Goal: Task Accomplishment & Management: Manage account settings

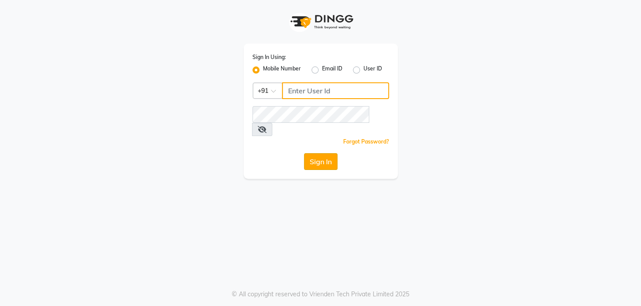
type input "9009555050"
click at [327, 153] on button "Sign In" at bounding box center [320, 161] width 33 height 17
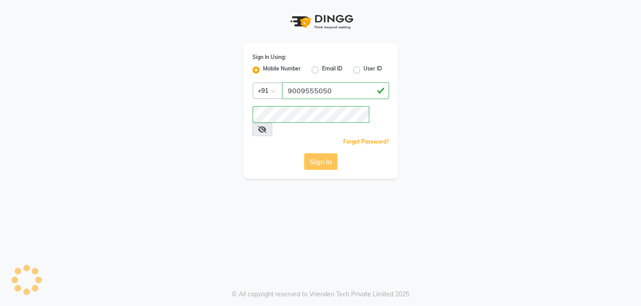
click at [322, 153] on div "Sign In" at bounding box center [320, 161] width 136 height 17
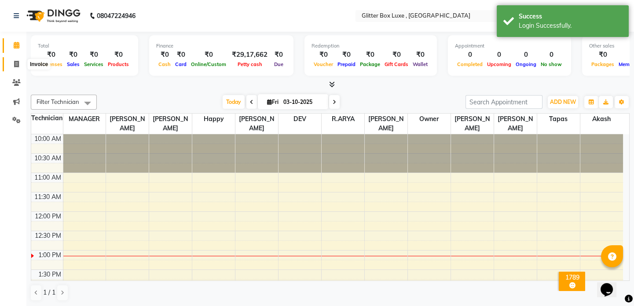
click at [13, 66] on span at bounding box center [16, 64] width 15 height 10
select select "5772"
select select "service"
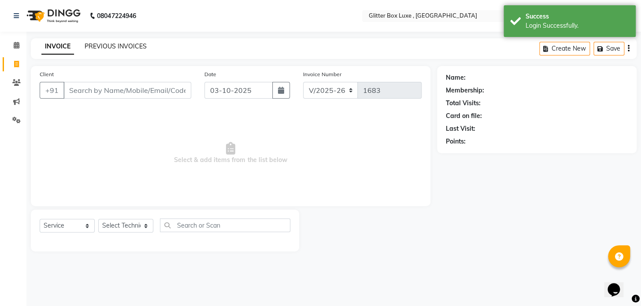
click at [129, 44] on link "PREVIOUS INVOICES" at bounding box center [116, 46] width 62 height 8
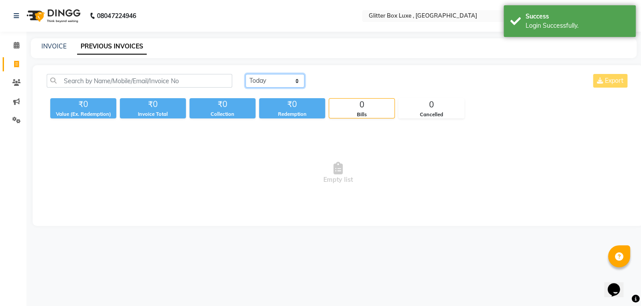
click at [267, 82] on select "[DATE] [DATE] Custom Range" at bounding box center [274, 81] width 59 height 14
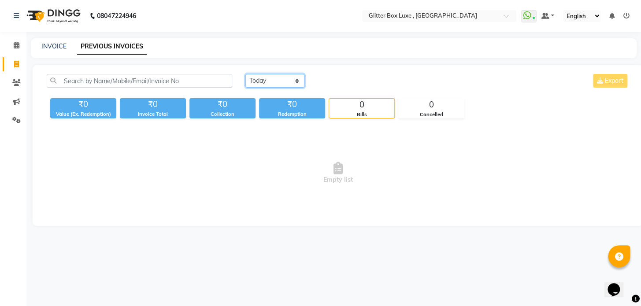
select select "range"
click at [245, 74] on select "[DATE] [DATE] Custom Range" at bounding box center [274, 81] width 59 height 14
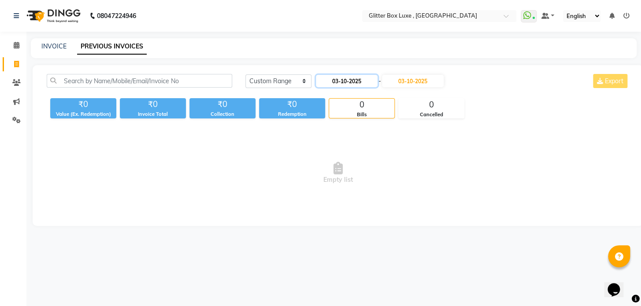
click at [337, 79] on input "03-10-2025" at bounding box center [347, 81] width 62 height 12
select select "10"
select select "2025"
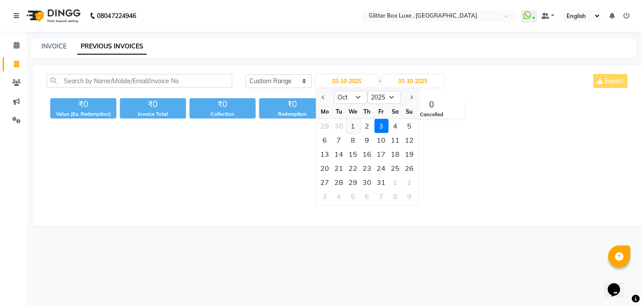
click at [353, 125] on div "1" at bounding box center [353, 126] width 14 height 14
type input "01-10-2025"
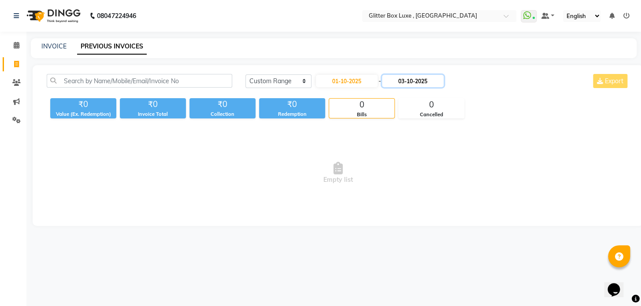
click at [411, 81] on input "03-10-2025" at bounding box center [413, 81] width 62 height 12
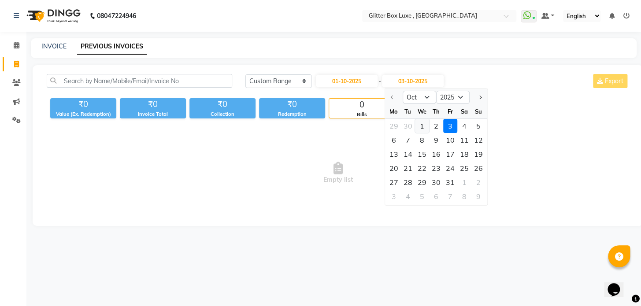
click at [416, 126] on div "1" at bounding box center [422, 126] width 14 height 14
type input "01-10-2025"
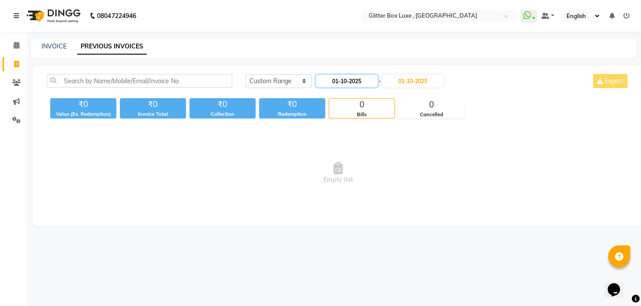
click at [357, 81] on input "01-10-2025" at bounding box center [347, 81] width 62 height 12
select select "10"
select select "2025"
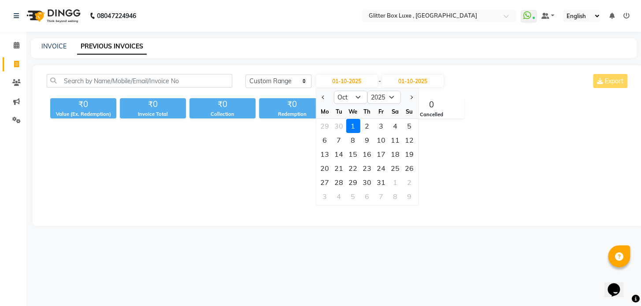
click at [376, 181] on div "31" at bounding box center [381, 182] width 14 height 14
type input "[DATE]"
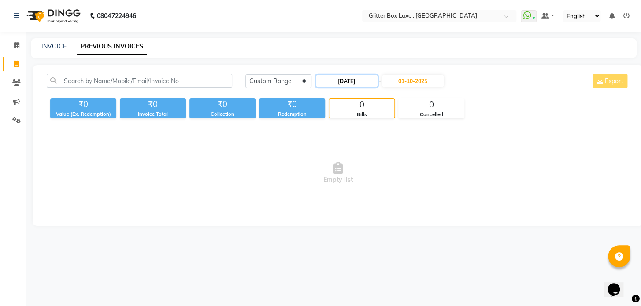
click at [343, 78] on input "[DATE]" at bounding box center [347, 81] width 62 height 12
select select "10"
select select "2025"
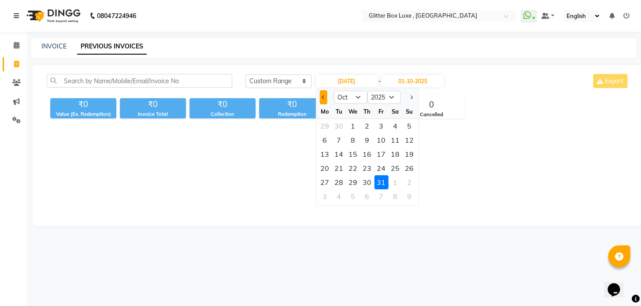
click at [321, 96] on button "Previous month" at bounding box center [322, 97] width 7 height 14
select select "9"
click at [323, 125] on div "1" at bounding box center [324, 126] width 14 height 14
type input "01-09-2025"
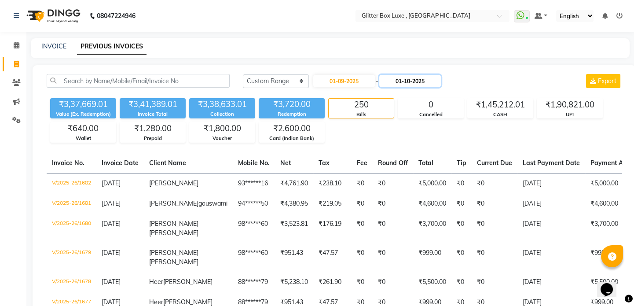
click at [403, 82] on input "01-10-2025" at bounding box center [411, 81] width 62 height 12
select select "10"
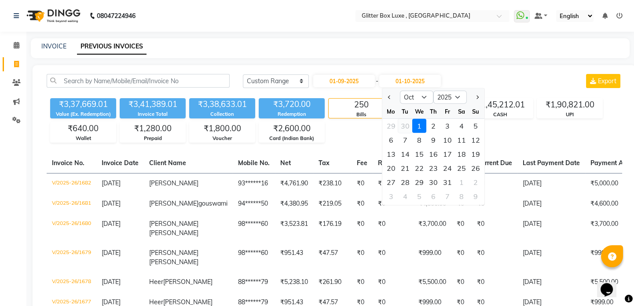
click at [406, 127] on div "30" at bounding box center [405, 126] width 14 height 14
type input "[DATE]"
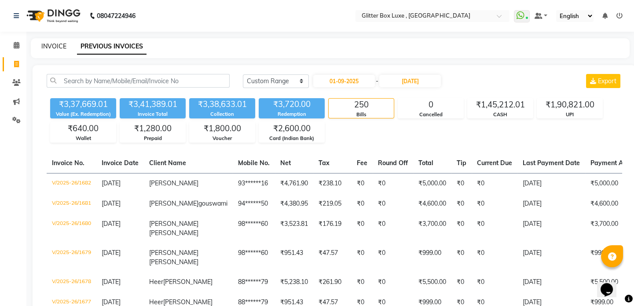
click at [59, 46] on link "INVOICE" at bounding box center [53, 46] width 25 height 8
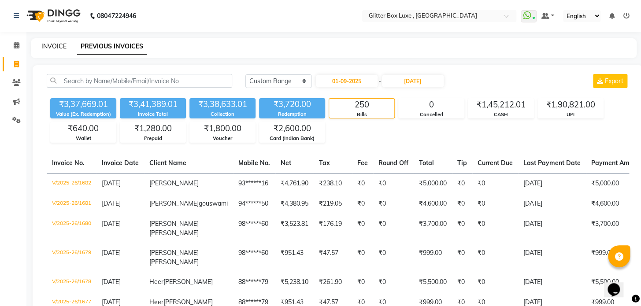
select select "5772"
select select "service"
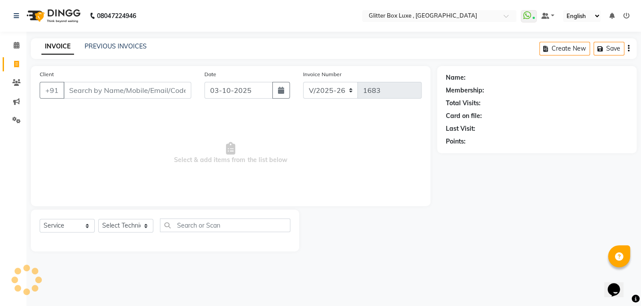
click at [96, 90] on input "Client" at bounding box center [127, 90] width 128 height 17
click at [231, 89] on input "03-10-2025" at bounding box center [238, 90] width 68 height 17
select select "10"
select select "2025"
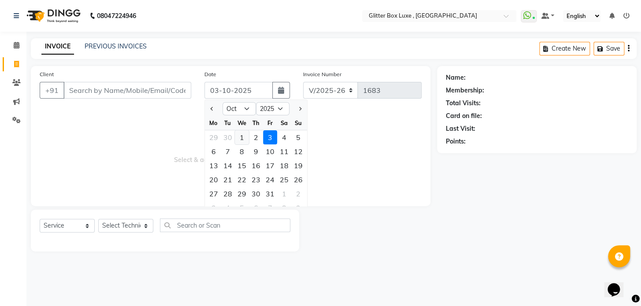
click at [244, 138] on div "1" at bounding box center [242, 137] width 14 height 14
type input "01-10-2025"
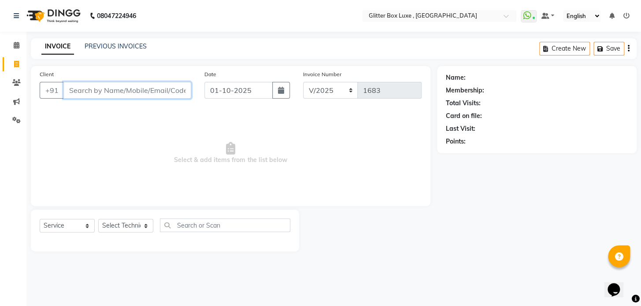
click at [164, 90] on input "Client" at bounding box center [127, 90] width 128 height 17
type input "9891766360"
click at [174, 92] on span "Add Client" at bounding box center [168, 90] width 35 height 9
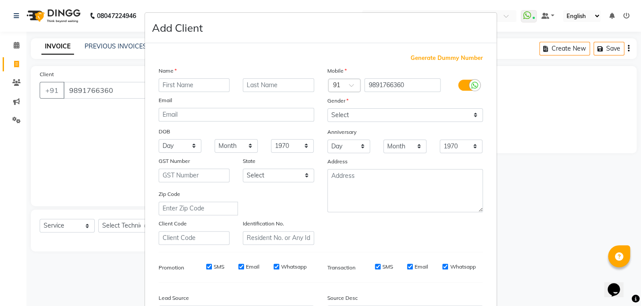
click at [194, 87] on input "text" at bounding box center [194, 85] width 71 height 14
type input "[PERSON_NAME]"
type input "mam"
click at [392, 115] on select "Select [DEMOGRAPHIC_DATA] [DEMOGRAPHIC_DATA] Other Prefer Not To Say" at bounding box center [404, 115] width 155 height 14
select select "[DEMOGRAPHIC_DATA]"
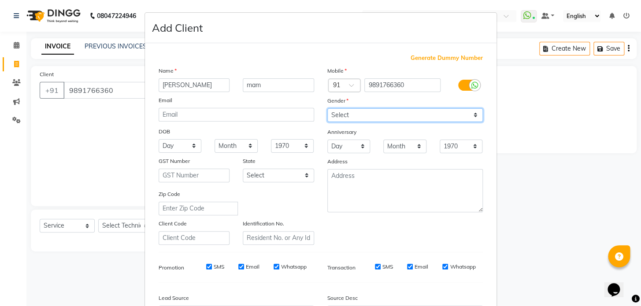
click at [327, 108] on select "Select [DEMOGRAPHIC_DATA] [DEMOGRAPHIC_DATA] Other Prefer Not To Say" at bounding box center [404, 115] width 155 height 14
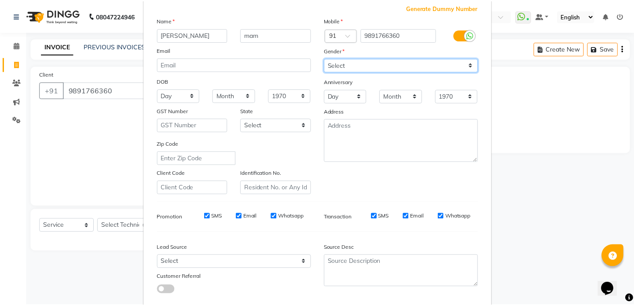
scroll to position [103, 0]
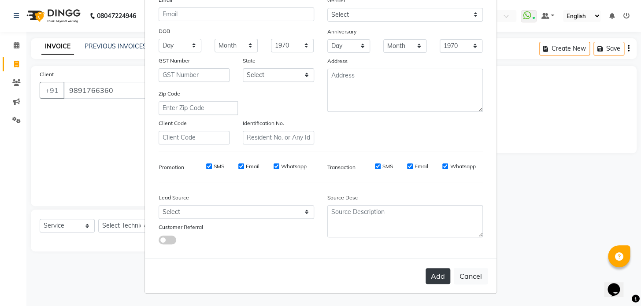
click at [434, 270] on button "Add" at bounding box center [437, 276] width 25 height 16
type input "98******60"
select select
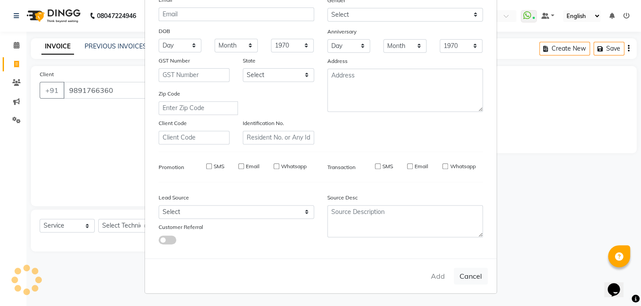
select select
checkbox input "false"
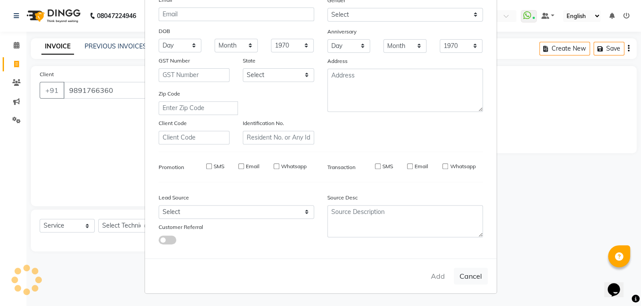
checkbox input "false"
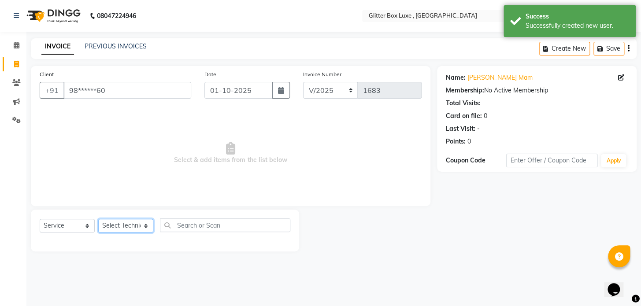
click at [116, 228] on select "Select Technician akash DEV Happy [PERSON_NAME] MANAGER [PERSON_NAME] owner [PE…" at bounding box center [125, 226] width 55 height 14
select select "47921"
click at [98, 219] on select "Select Technician akash DEV Happy [PERSON_NAME] MANAGER [PERSON_NAME] owner [PE…" at bounding box center [125, 226] width 55 height 14
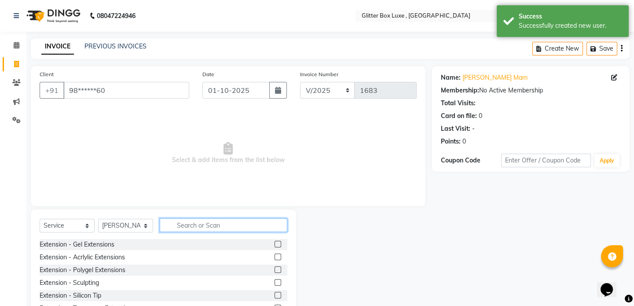
click at [226, 224] on input "text" at bounding box center [224, 225] width 128 height 14
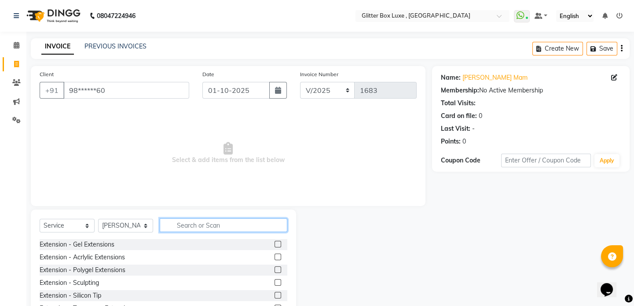
click at [220, 225] on input "text" at bounding box center [224, 225] width 128 height 14
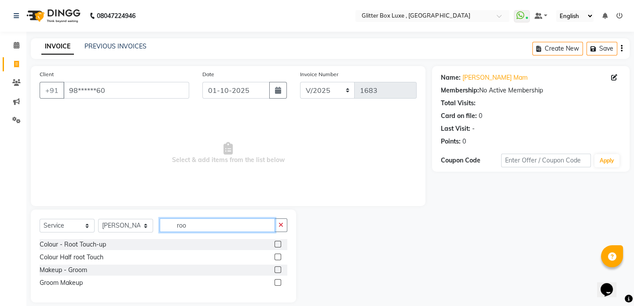
click at [235, 229] on input "roo" at bounding box center [217, 225] width 115 height 14
type input "r"
type input "amm"
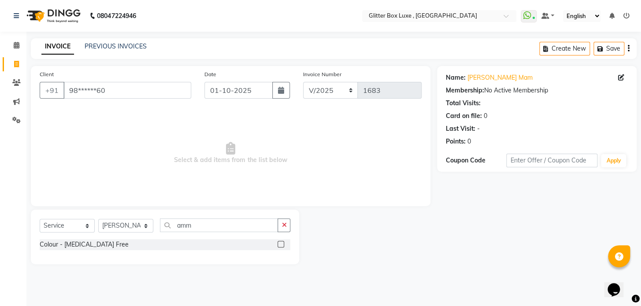
click at [111, 248] on div "Colour - [MEDICAL_DATA] Free" at bounding box center [165, 244] width 251 height 11
click at [282, 243] on label at bounding box center [280, 244] width 7 height 7
click at [282, 243] on input "checkbox" at bounding box center [280, 245] width 6 height 6
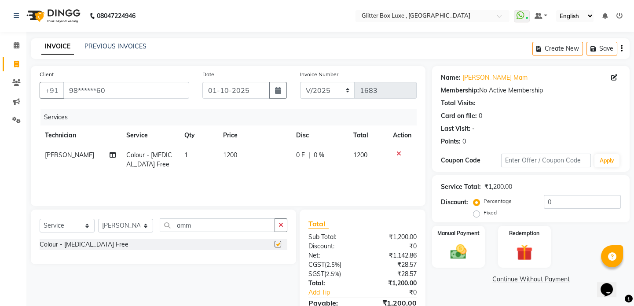
checkbox input "false"
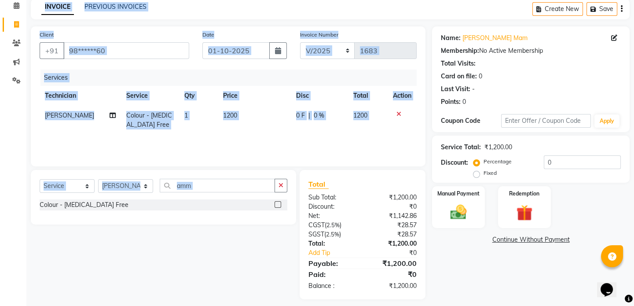
scroll to position [0, 0]
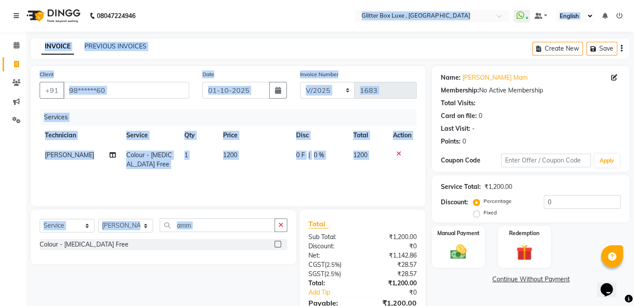
drag, startPoint x: 264, startPoint y: -4, endPoint x: 302, endPoint y: 109, distance: 119.5
click at [224, 0] on html "08047224946 Select Location × Glitter Box Luxe , [GEOGRAPHIC_DATA] WhatsApp Sta…" at bounding box center [317, 153] width 634 height 306
click at [282, 229] on button "button" at bounding box center [281, 225] width 13 height 14
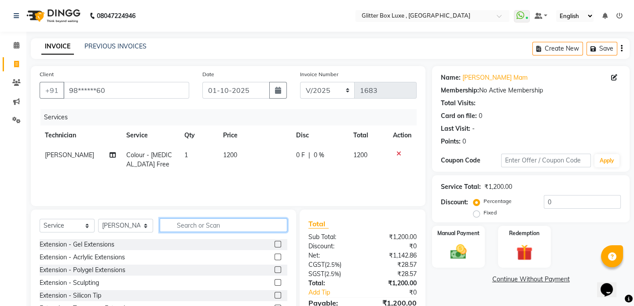
click at [190, 229] on input "text" at bounding box center [224, 225] width 128 height 14
click at [251, 227] on input "text" at bounding box center [224, 225] width 128 height 14
click at [210, 226] on input "text" at bounding box center [224, 225] width 128 height 14
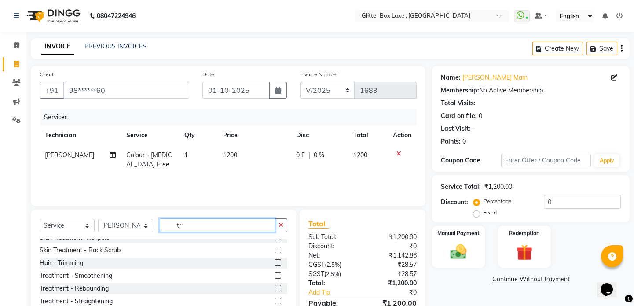
scroll to position [200, 0]
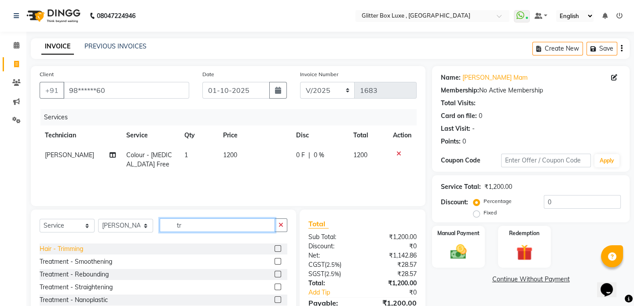
type input "tr"
click at [55, 249] on div "Hair - Trimming" at bounding box center [62, 248] width 44 height 9
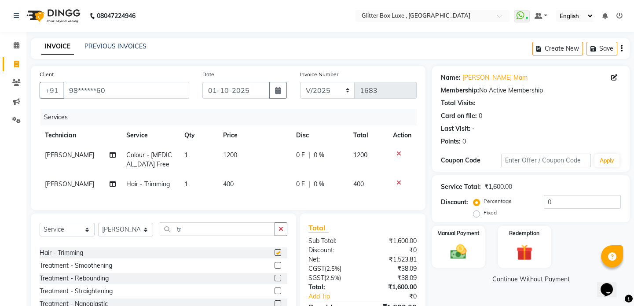
checkbox input "false"
click at [252, 233] on input "tr" at bounding box center [217, 229] width 115 height 14
type input "t"
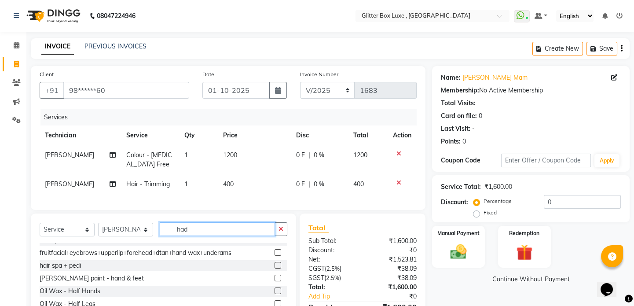
scroll to position [0, 0]
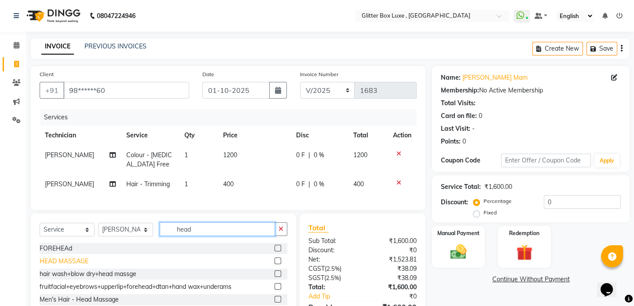
type input "head"
click at [75, 265] on div "HEAD MASSAGE" at bounding box center [64, 261] width 49 height 9
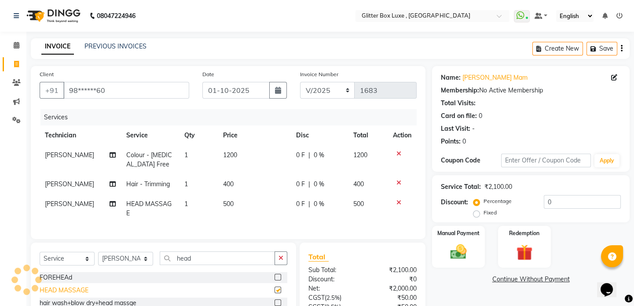
checkbox input "false"
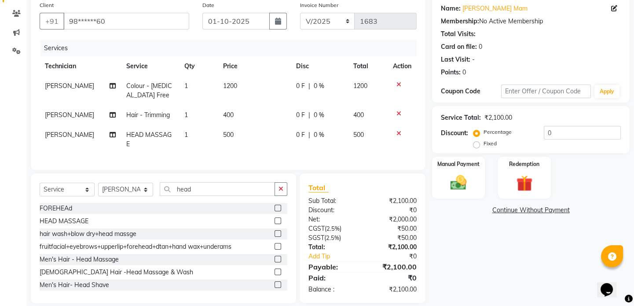
scroll to position [80, 0]
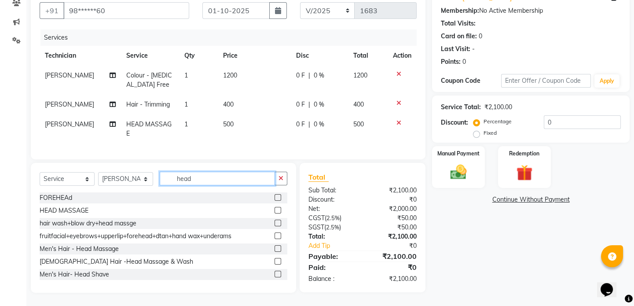
click at [216, 182] on input "head" at bounding box center [217, 179] width 115 height 14
type input "h"
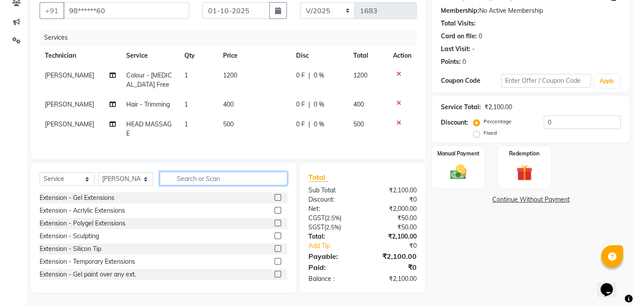
click at [227, 184] on input "text" at bounding box center [224, 179] width 128 height 14
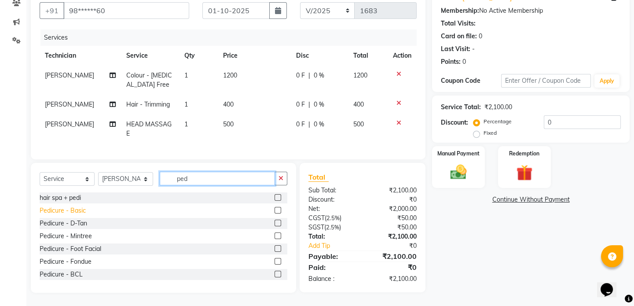
type input "ped"
click at [78, 215] on div "Pedicure - Basic" at bounding box center [63, 210] width 46 height 9
checkbox input "false"
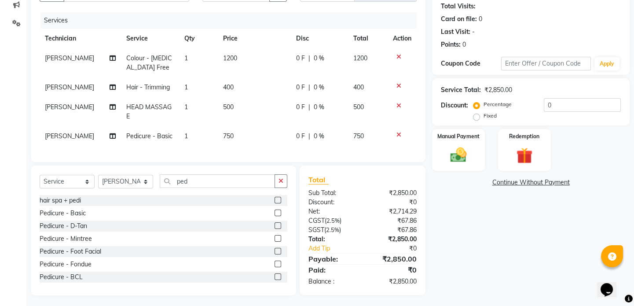
scroll to position [106, 0]
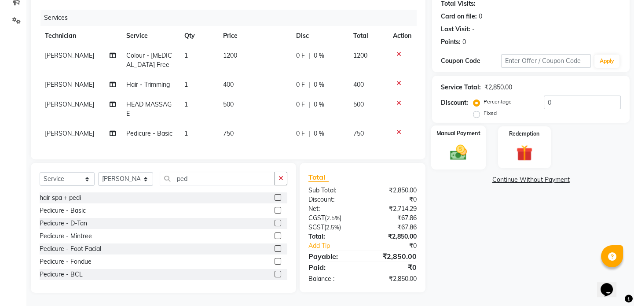
click at [458, 147] on img at bounding box center [458, 152] width 27 height 19
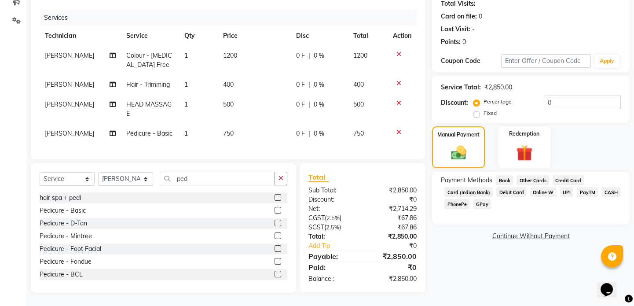
click at [609, 187] on span "CASH" at bounding box center [611, 192] width 19 height 10
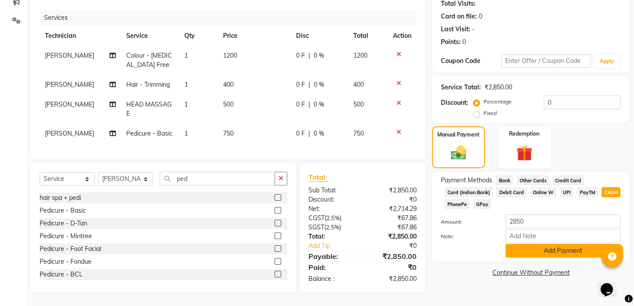
click at [564, 244] on button "Add Payment" at bounding box center [563, 251] width 115 height 14
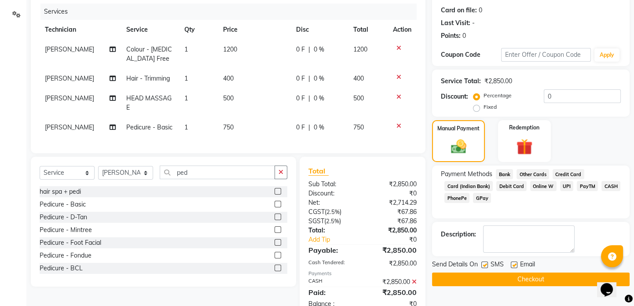
click at [554, 277] on button "Checkout" at bounding box center [531, 280] width 198 height 14
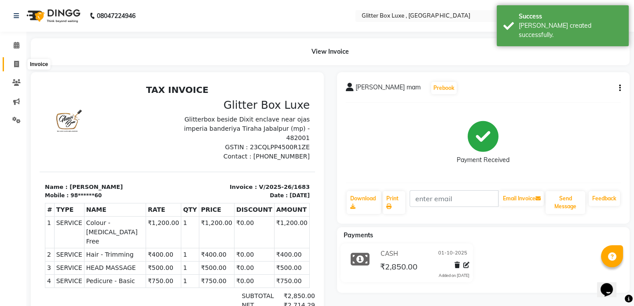
click at [15, 66] on icon at bounding box center [16, 64] width 5 height 7
select select "service"
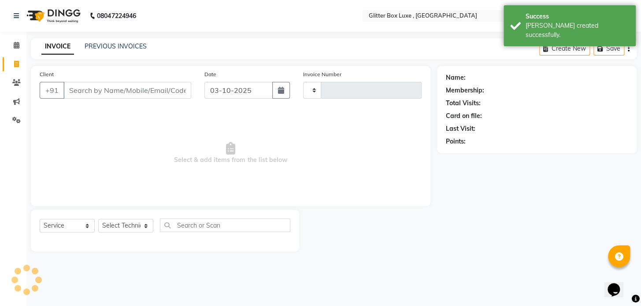
type input "1684"
select select "5772"
click at [90, 87] on input "Client" at bounding box center [127, 90] width 128 height 17
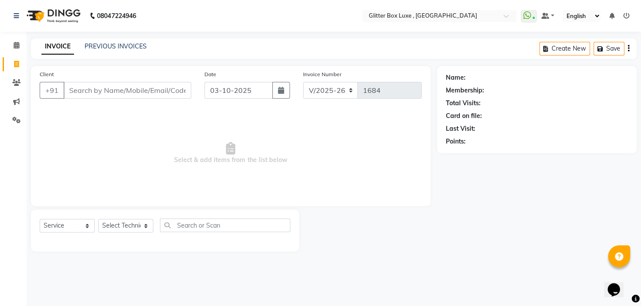
click at [90, 94] on input "Client" at bounding box center [127, 90] width 128 height 17
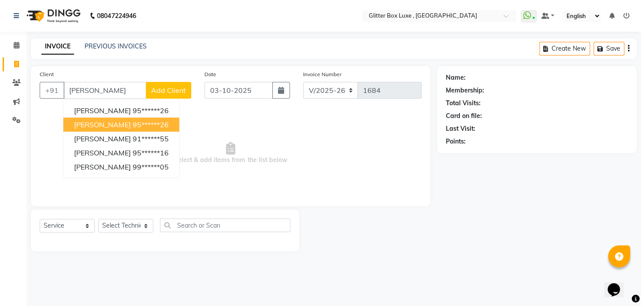
click at [144, 125] on ngb-highlight "95******26" at bounding box center [151, 124] width 36 height 9
type input "95******26"
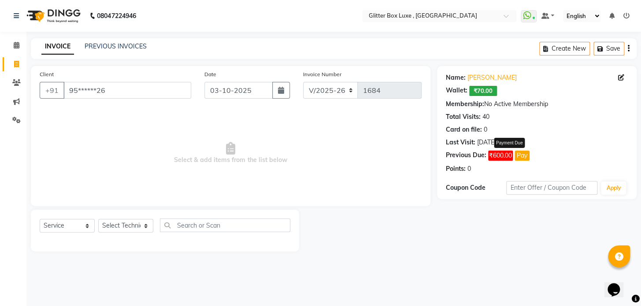
click at [504, 155] on span "₹600.00" at bounding box center [500, 156] width 25 height 10
click at [528, 157] on button "Pay" at bounding box center [521, 156] width 15 height 10
select select "1"
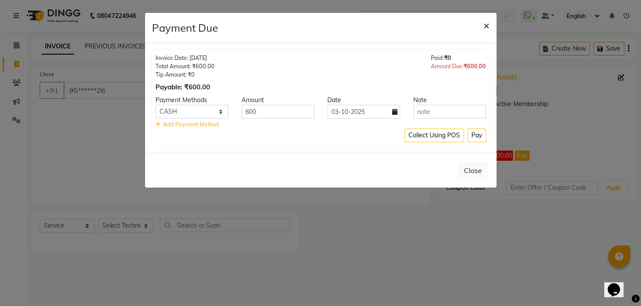
click at [486, 25] on span "×" at bounding box center [486, 24] width 6 height 13
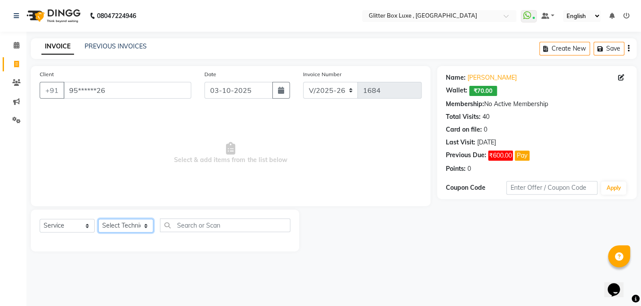
click at [130, 222] on select "Select Technician akash DEV Happy [PERSON_NAME] MANAGER [PERSON_NAME] owner [PE…" at bounding box center [125, 226] width 55 height 14
select select "52612"
click at [98, 219] on select "Select Technician akash DEV Happy [PERSON_NAME] MANAGER [PERSON_NAME] owner [PE…" at bounding box center [125, 226] width 55 height 14
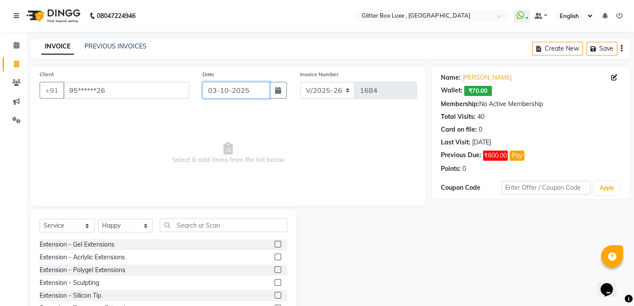
click at [251, 89] on input "03-10-2025" at bounding box center [236, 90] width 67 height 17
select select "10"
select select "2025"
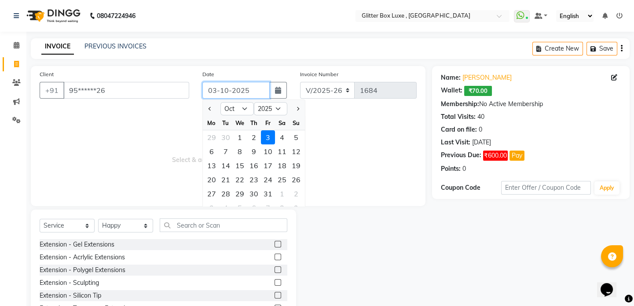
click at [251, 89] on input "03-10-2025" at bounding box center [236, 90] width 67 height 17
click at [238, 138] on div "1" at bounding box center [240, 137] width 14 height 14
type input "01-10-2025"
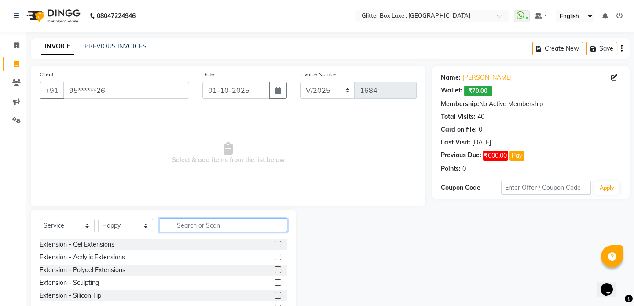
click at [209, 225] on input "text" at bounding box center [224, 225] width 128 height 14
type input "hair"
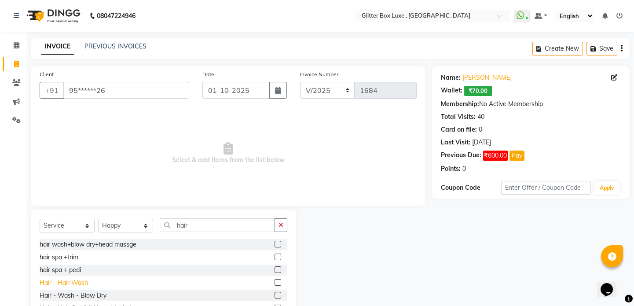
click at [69, 286] on div "Hair - Hair Wash" at bounding box center [64, 282] width 48 height 9
checkbox input "false"
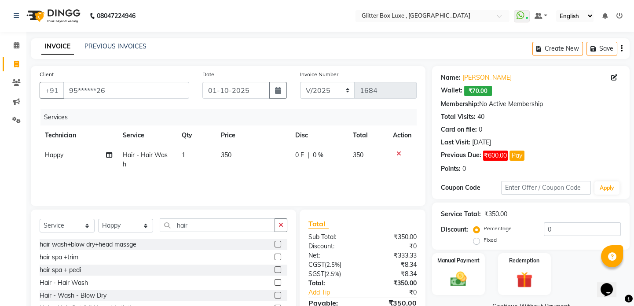
click at [255, 157] on td "350" at bounding box center [253, 159] width 74 height 29
select select "52612"
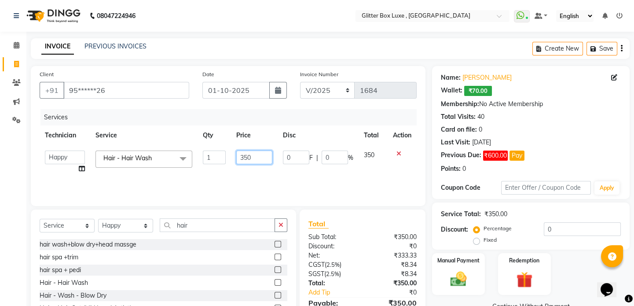
click at [255, 157] on input "350" at bounding box center [254, 158] width 37 height 14
type input "3"
type input "4"
type input "300"
click at [283, 183] on div "Services Technician Service Qty Price Disc Total Action akash DEV Happy [PERSON…" at bounding box center [228, 153] width 377 height 88
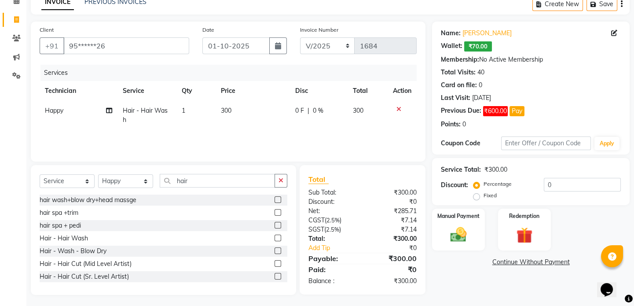
scroll to position [47, 0]
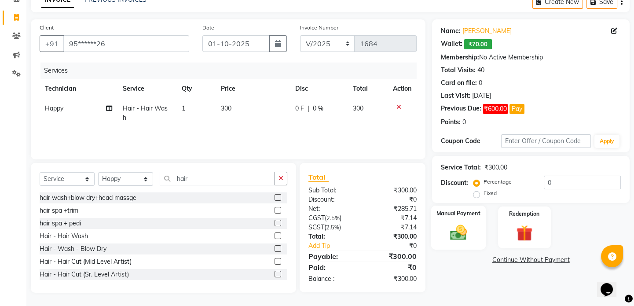
click at [462, 229] on img at bounding box center [458, 232] width 27 height 19
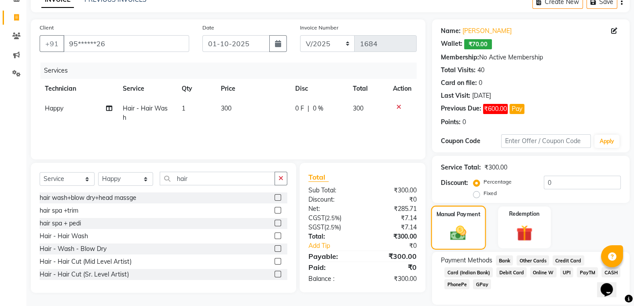
scroll to position [76, 0]
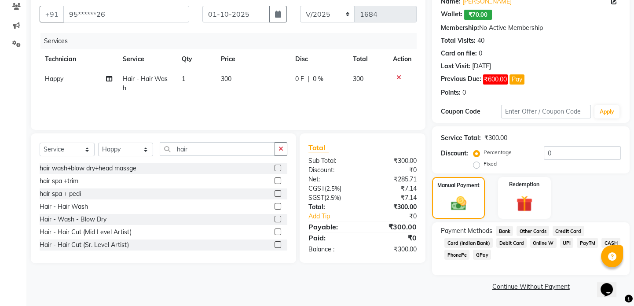
click at [518, 289] on link "Continue Without Payment" at bounding box center [531, 286] width 194 height 9
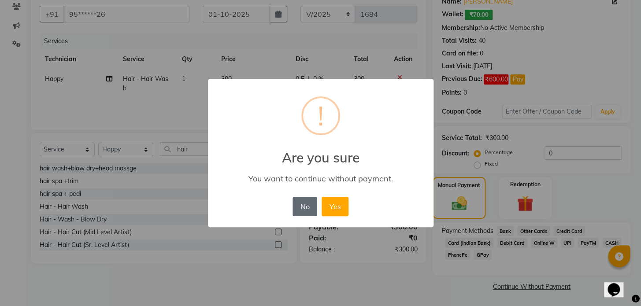
click at [306, 201] on button "No" at bounding box center [304, 206] width 25 height 19
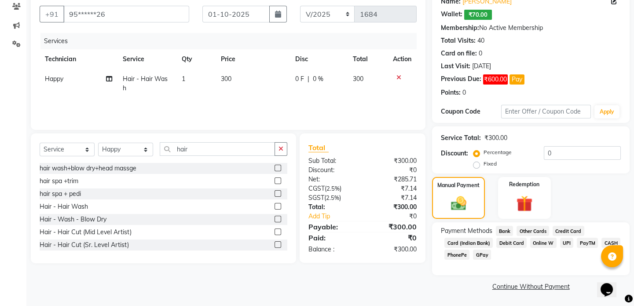
click at [609, 238] on span "CASH" at bounding box center [611, 243] width 19 height 10
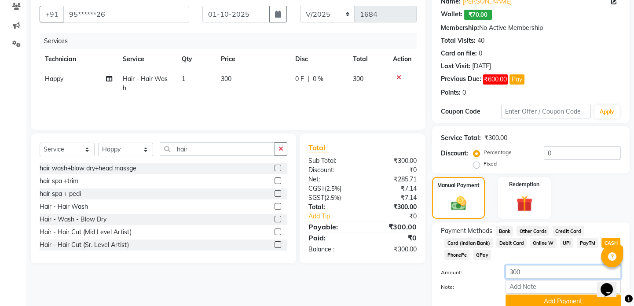
click at [551, 271] on input "300" at bounding box center [563, 272] width 115 height 14
type input "3"
type input "0"
click at [547, 298] on button "Add Payment" at bounding box center [563, 302] width 115 height 14
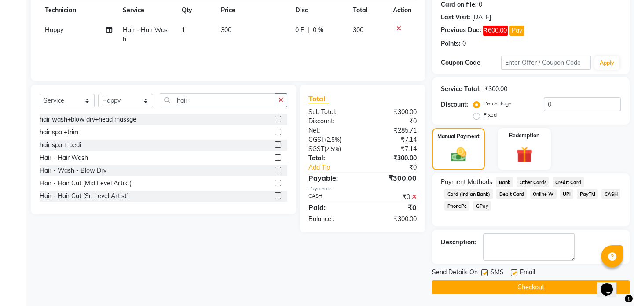
scroll to position [126, 0]
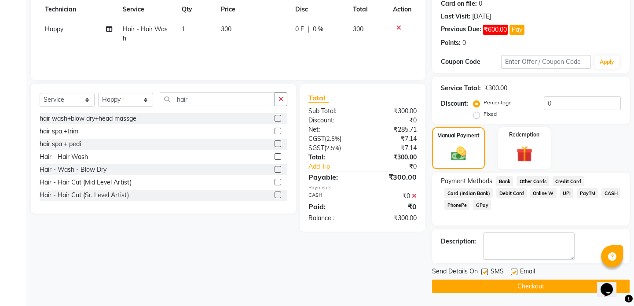
click at [536, 287] on button "Checkout" at bounding box center [531, 287] width 198 height 14
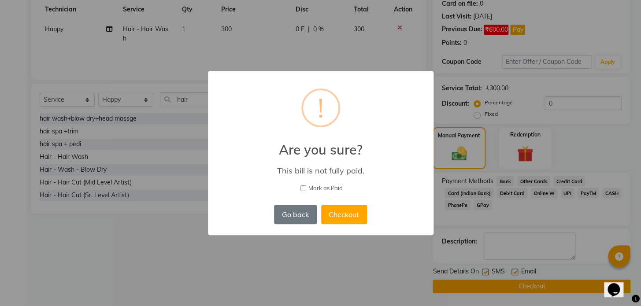
click at [468, 96] on div "× ! Are you sure? This bill is not fully paid. [PERSON_NAME] as Paid Go back No…" at bounding box center [320, 153] width 641 height 306
click at [305, 213] on button "Go back" at bounding box center [295, 214] width 42 height 19
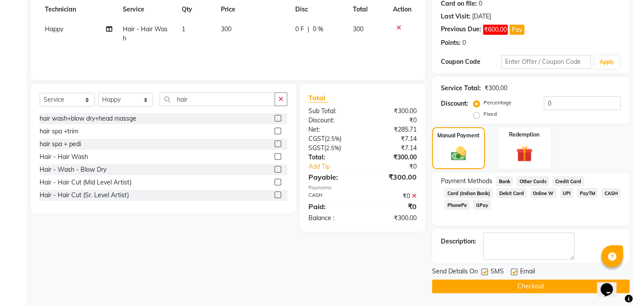
click at [467, 284] on button "Checkout" at bounding box center [531, 287] width 198 height 14
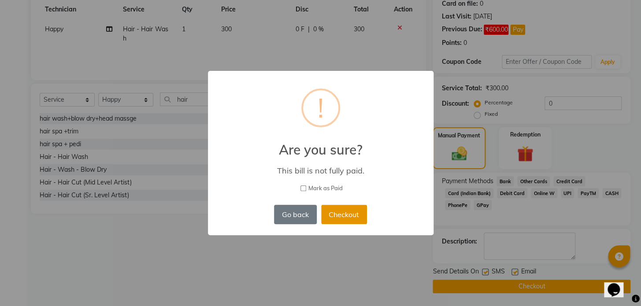
click at [348, 214] on button "Checkout" at bounding box center [344, 214] width 46 height 19
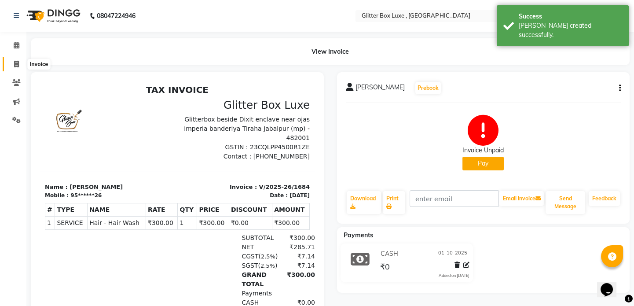
click at [15, 66] on icon at bounding box center [16, 64] width 5 height 7
select select "service"
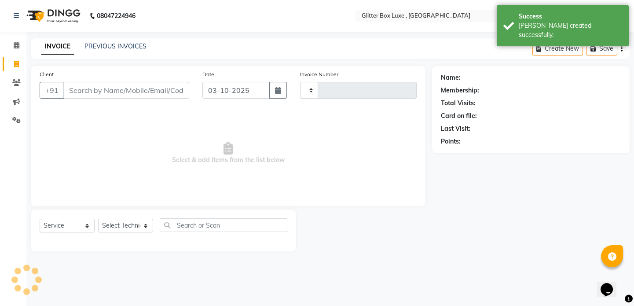
type input "1685"
select select "5772"
click at [103, 93] on input "Client" at bounding box center [127, 90] width 128 height 17
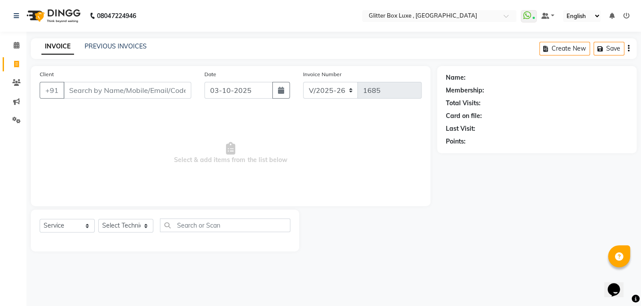
click at [96, 85] on input "Client" at bounding box center [127, 90] width 128 height 17
click at [94, 91] on input "Client" at bounding box center [127, 90] width 128 height 17
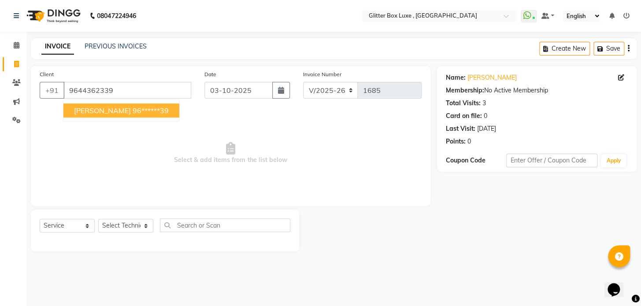
click at [98, 111] on button "[PERSON_NAME] 96******39" at bounding box center [121, 110] width 116 height 14
type input "96******39"
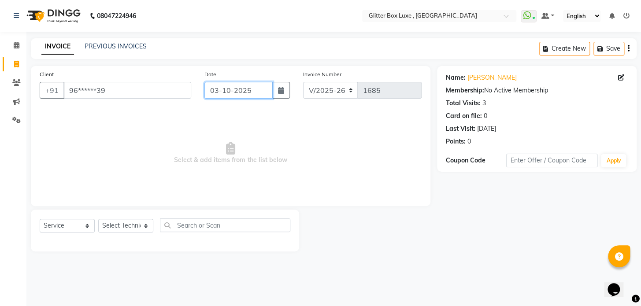
click at [259, 93] on input "03-10-2025" at bounding box center [238, 90] width 68 height 17
select select "10"
select select "2025"
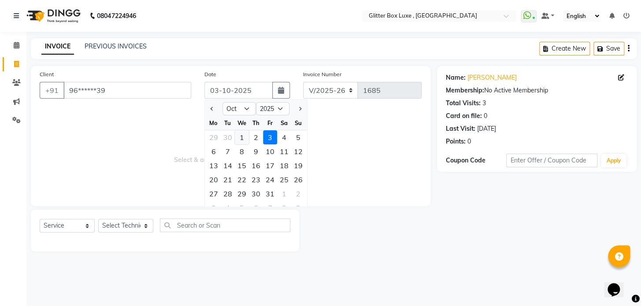
click at [240, 137] on div "1" at bounding box center [242, 137] width 14 height 14
type input "01-10-2025"
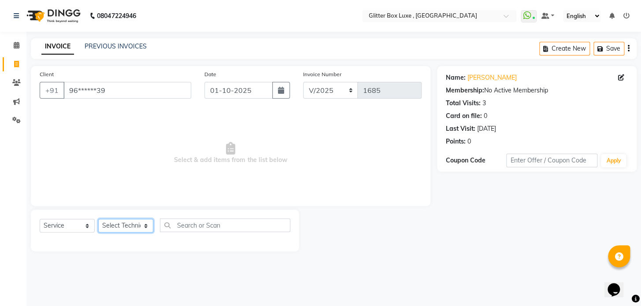
click at [129, 231] on select "Select Technician akash DEV Happy [PERSON_NAME] MANAGER [PERSON_NAME] owner [PE…" at bounding box center [125, 226] width 55 height 14
select select "52612"
click at [98, 219] on select "Select Technician akash DEV Happy [PERSON_NAME] MANAGER [PERSON_NAME] owner [PE…" at bounding box center [125, 226] width 55 height 14
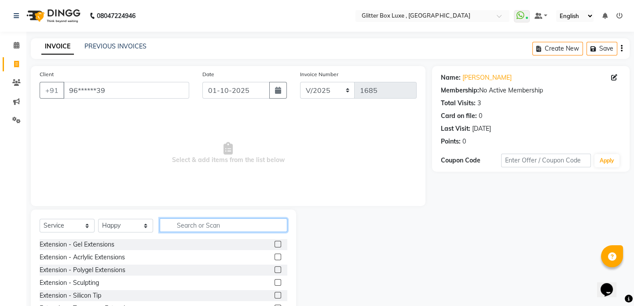
click at [188, 225] on input "text" at bounding box center [224, 225] width 128 height 14
type input "cut"
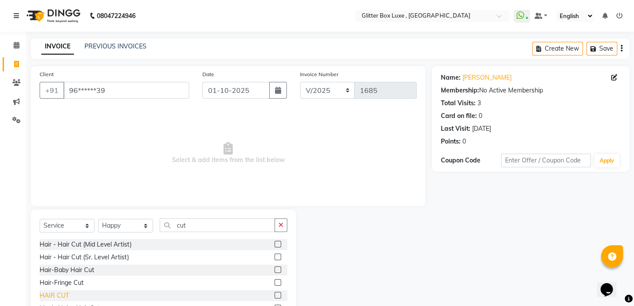
click at [63, 295] on div "HAIR CUT" at bounding box center [55, 295] width 30 height 9
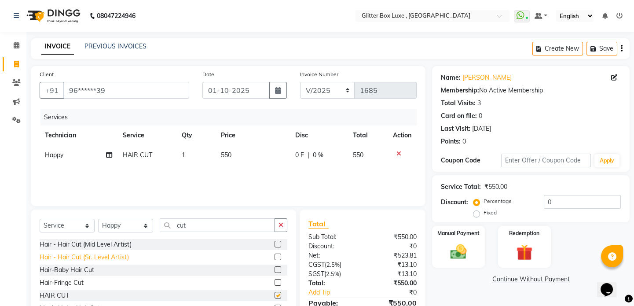
checkbox input "false"
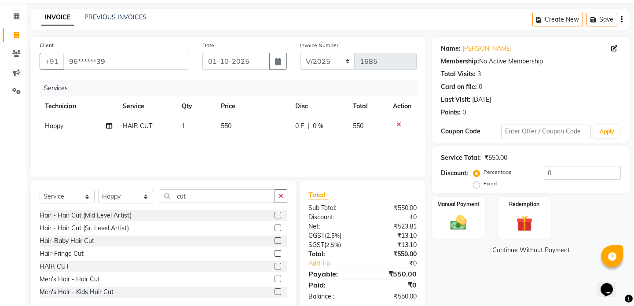
scroll to position [47, 0]
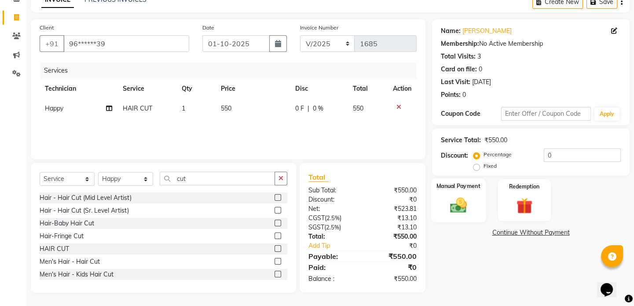
click at [466, 199] on img at bounding box center [458, 205] width 27 height 19
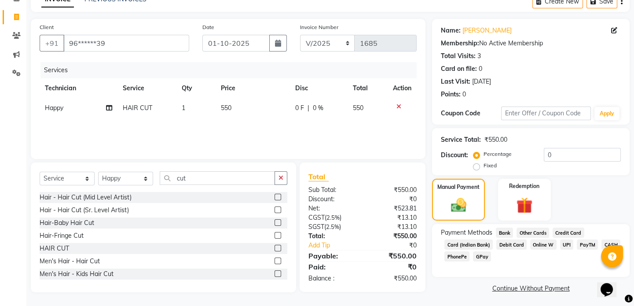
scroll to position [49, 0]
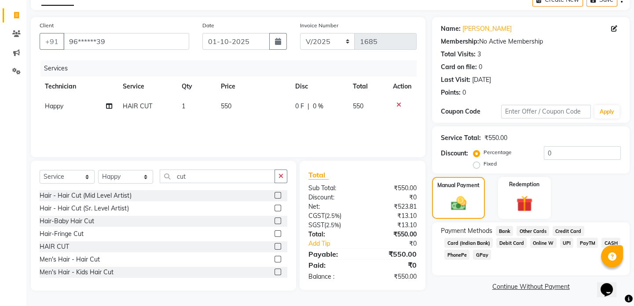
click at [565, 240] on span "UPI" at bounding box center [568, 243] width 14 height 10
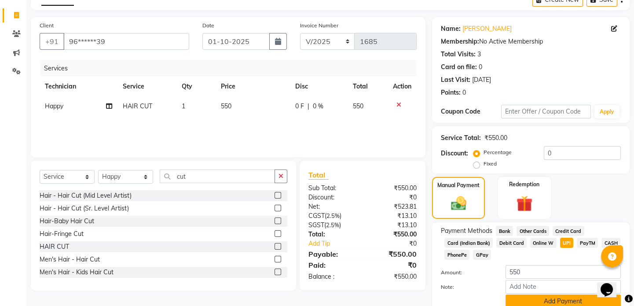
click at [563, 299] on button "Add Payment" at bounding box center [563, 302] width 115 height 14
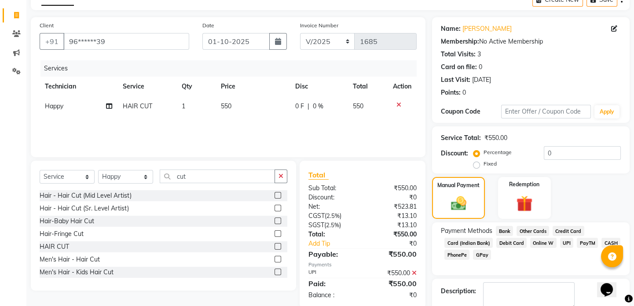
scroll to position [98, 0]
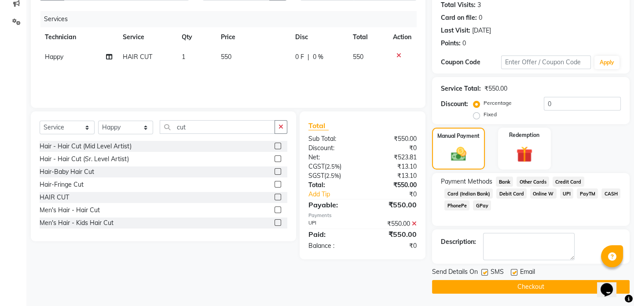
click at [528, 288] on button "Checkout" at bounding box center [531, 287] width 198 height 14
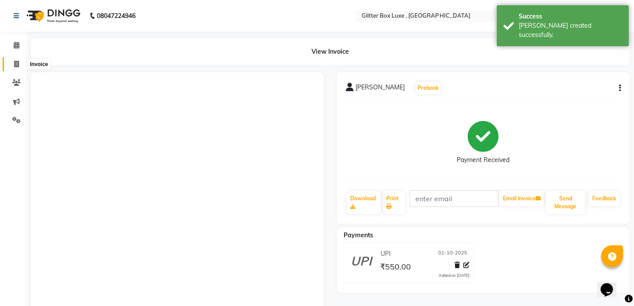
click at [16, 62] on icon at bounding box center [16, 64] width 5 height 7
select select "service"
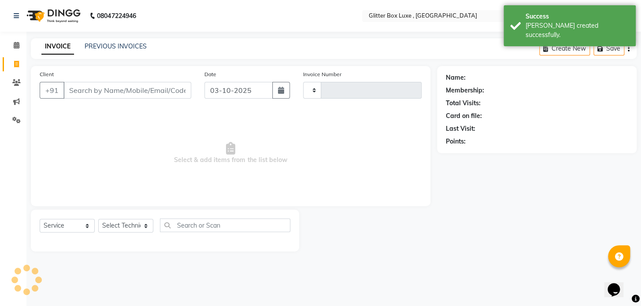
click at [79, 89] on input "Client" at bounding box center [127, 90] width 128 height 17
type input "1686"
select select "5772"
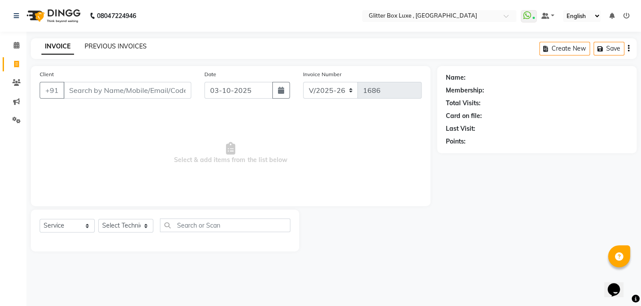
click at [125, 46] on link "PREVIOUS INVOICES" at bounding box center [116, 46] width 62 height 8
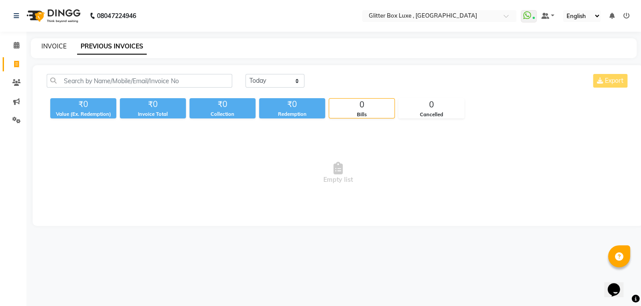
click at [52, 46] on link "INVOICE" at bounding box center [53, 46] width 25 height 8
select select "5772"
select select "service"
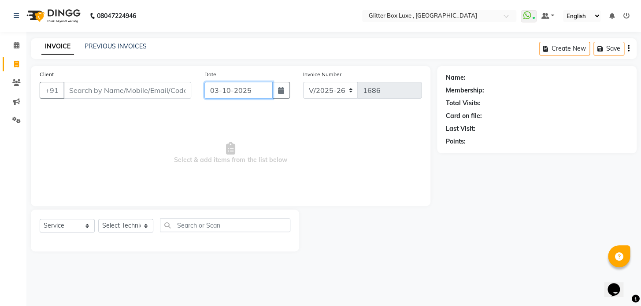
click at [239, 94] on input "03-10-2025" at bounding box center [238, 90] width 68 height 17
select select "10"
select select "2025"
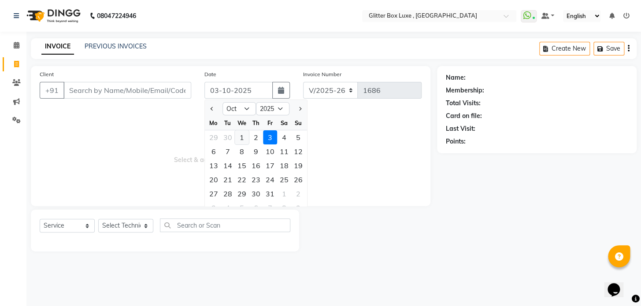
click at [242, 136] on div "1" at bounding box center [242, 137] width 14 height 14
type input "01-10-2025"
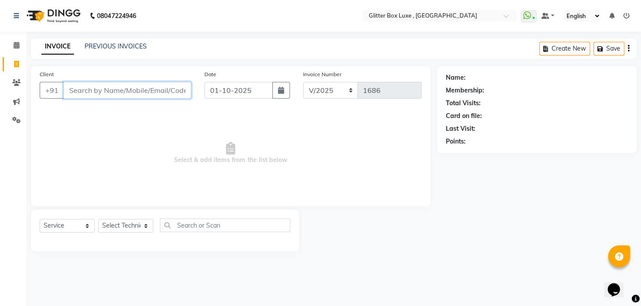
click at [135, 89] on input "Client" at bounding box center [127, 90] width 128 height 17
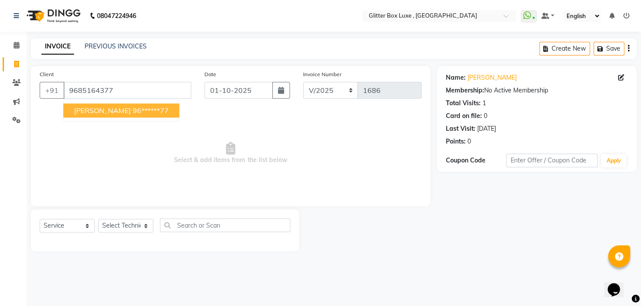
click at [133, 107] on ngb-highlight "96******77" at bounding box center [151, 110] width 36 height 9
type input "96******77"
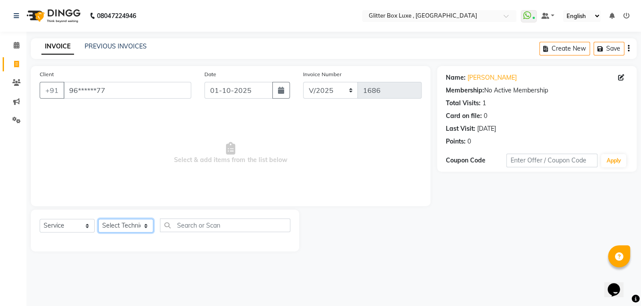
click at [136, 228] on select "Select Technician akash DEV Happy [PERSON_NAME] MANAGER [PERSON_NAME] owner [PE…" at bounding box center [125, 226] width 55 height 14
select select "53785"
click at [98, 219] on select "Select Technician akash DEV Happy [PERSON_NAME] MANAGER [PERSON_NAME] owner [PE…" at bounding box center [125, 226] width 55 height 14
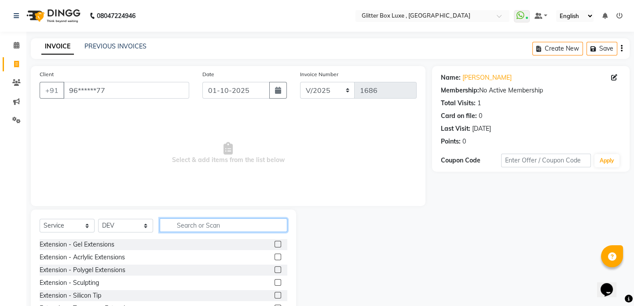
click at [234, 229] on input "text" at bounding box center [224, 225] width 128 height 14
click at [234, 221] on input "text" at bounding box center [224, 225] width 128 height 14
type input "gel"
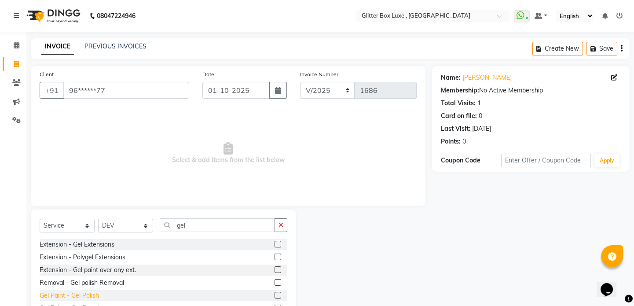
click at [87, 295] on div "Gel Paint - Gel Polish" at bounding box center [69, 295] width 59 height 9
checkbox input "false"
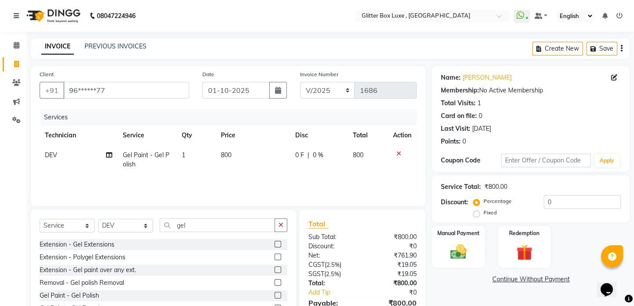
click at [301, 153] on span "0 F" at bounding box center [299, 155] width 9 height 9
select select "53785"
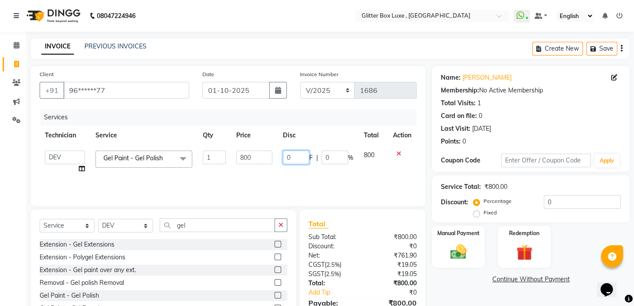
click at [301, 153] on input "0" at bounding box center [296, 158] width 26 height 14
type input "0100"
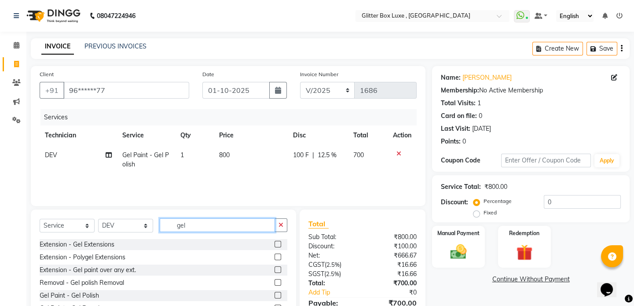
click at [215, 227] on input "gel" at bounding box center [217, 225] width 115 height 14
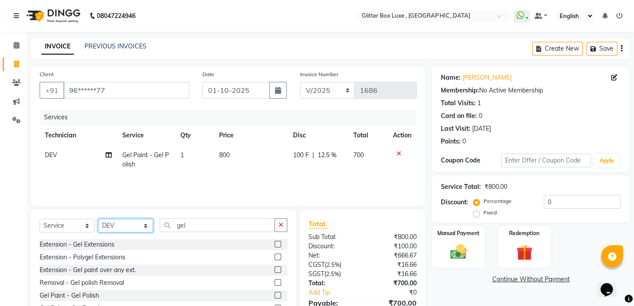
click at [125, 229] on select "Select Technician akash DEV Happy [PERSON_NAME] MANAGER [PERSON_NAME] owner [PE…" at bounding box center [125, 226] width 55 height 14
select select "52612"
click at [98, 219] on select "Select Technician akash DEV Happy [PERSON_NAME] MANAGER [PERSON_NAME] owner [PE…" at bounding box center [125, 226] width 55 height 14
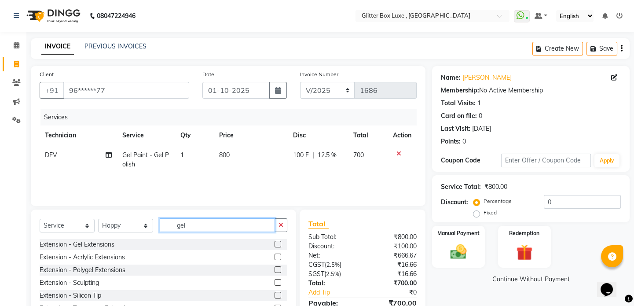
click at [210, 223] on input "gel" at bounding box center [217, 225] width 115 height 14
type input "g"
type input "spa"
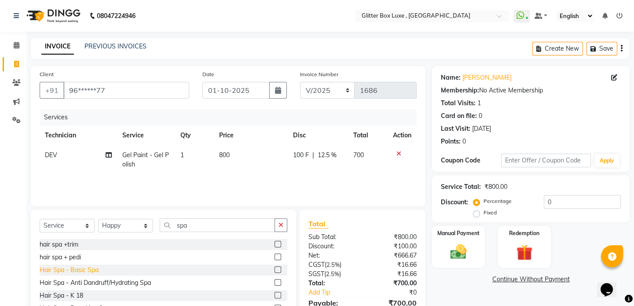
click at [89, 270] on div "Hair Spa - Basic Spa" at bounding box center [69, 270] width 59 height 9
checkbox input "false"
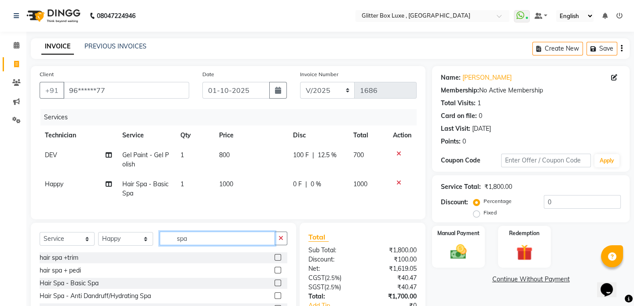
click at [196, 245] on input "spa" at bounding box center [217, 239] width 115 height 14
type input "s"
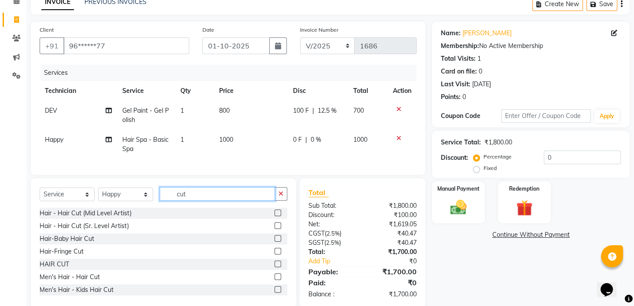
scroll to position [66, 0]
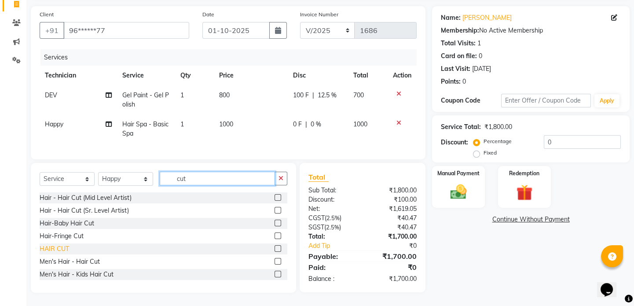
type input "cut"
click at [55, 251] on div "HAIR CUT" at bounding box center [55, 248] width 30 height 9
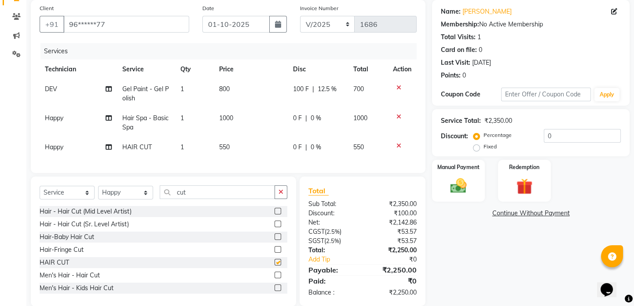
checkbox input "false"
click at [288, 148] on td "0 F | 0 %" at bounding box center [318, 147] width 60 height 20
select select "52612"
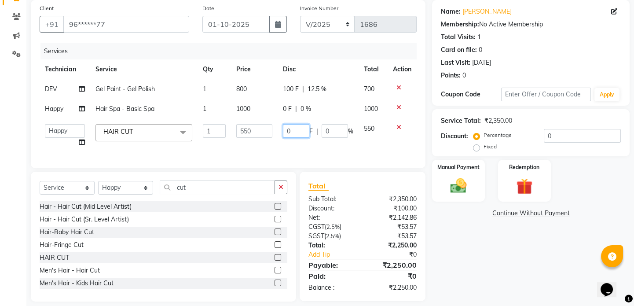
click at [298, 129] on input "0" at bounding box center [296, 131] width 26 height 14
type input "150"
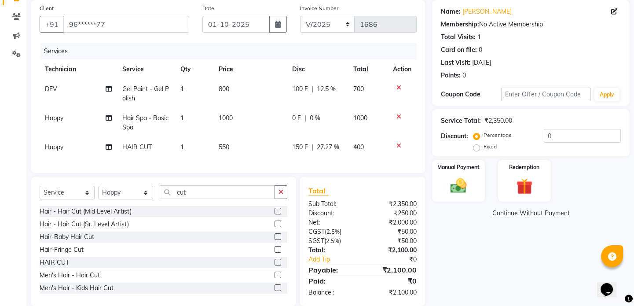
click at [305, 150] on td "150 F | 27.27 %" at bounding box center [317, 147] width 61 height 20
select select "52612"
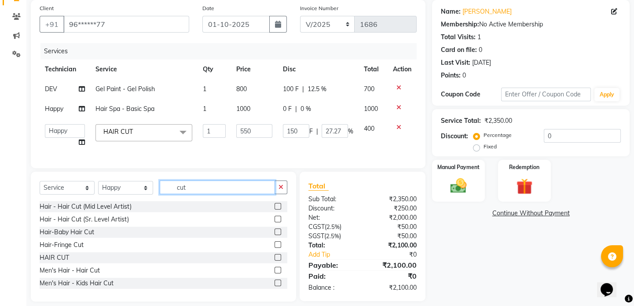
click at [257, 194] on input "cut" at bounding box center [217, 188] width 115 height 14
type input "c"
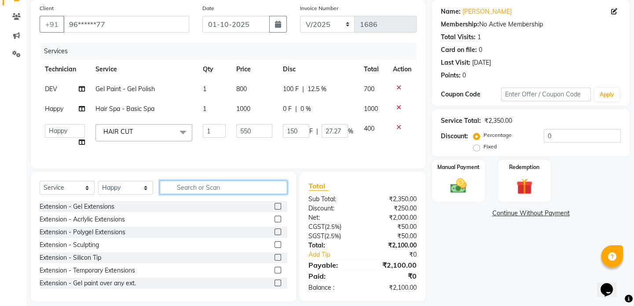
click at [193, 191] on input "text" at bounding box center [224, 188] width 128 height 14
click at [109, 195] on select "Select Technician akash DEV Happy [PERSON_NAME] MANAGER [PERSON_NAME] owner [PE…" at bounding box center [125, 188] width 55 height 14
select select "77234"
click at [98, 187] on select "Select Technician akash DEV Happy [PERSON_NAME] MANAGER [PERSON_NAME] owner [PE…" at bounding box center [125, 188] width 55 height 14
click at [195, 191] on input "text" at bounding box center [224, 188] width 128 height 14
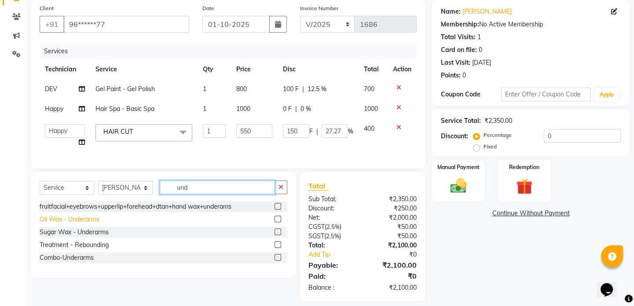
type input "und"
click at [74, 222] on div "Oil Wax - Underarms" at bounding box center [70, 219] width 60 height 9
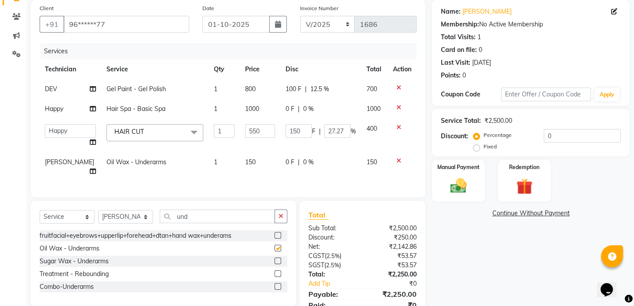
checkbox input "false"
click at [211, 221] on input "und" at bounding box center [217, 217] width 115 height 14
type input "u"
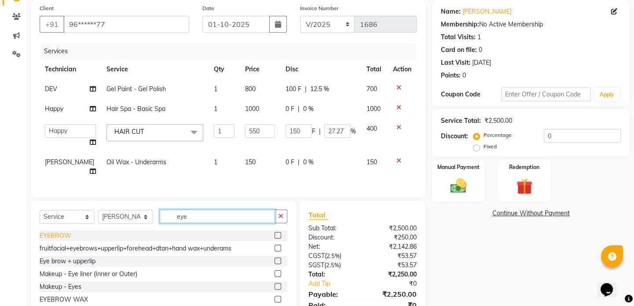
type input "eye"
click at [57, 240] on div "EYEBROW" at bounding box center [56, 235] width 32 height 9
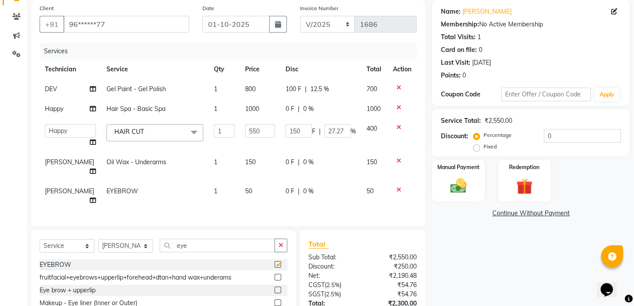
checkbox input "false"
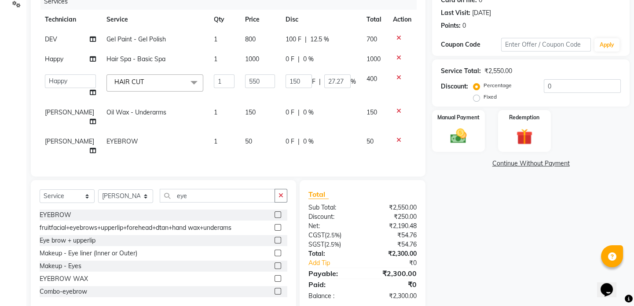
scroll to position [139, 0]
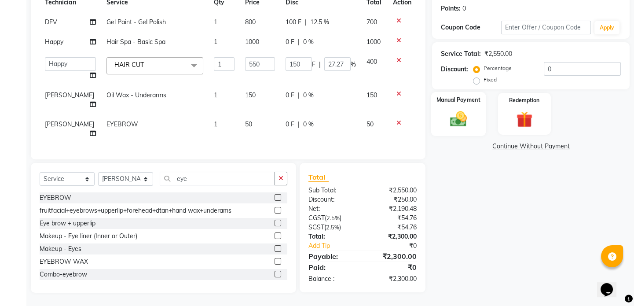
click at [458, 115] on img at bounding box center [458, 118] width 27 height 19
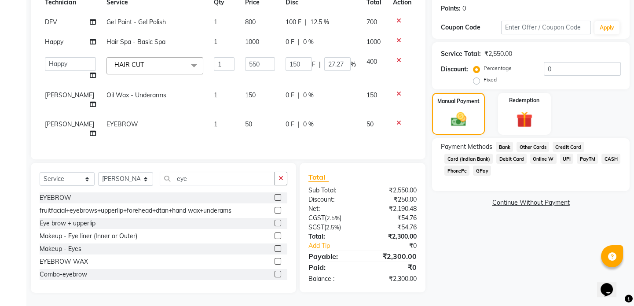
click at [563, 154] on span "UPI" at bounding box center [568, 159] width 14 height 10
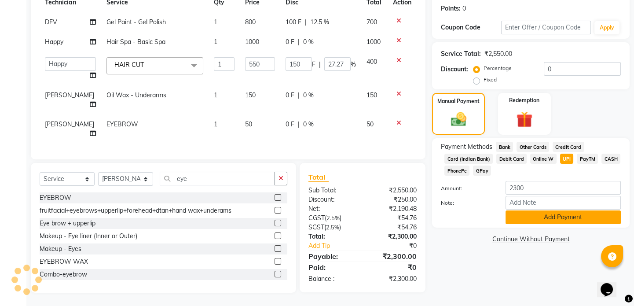
click at [557, 212] on button "Add Payment" at bounding box center [563, 217] width 115 height 14
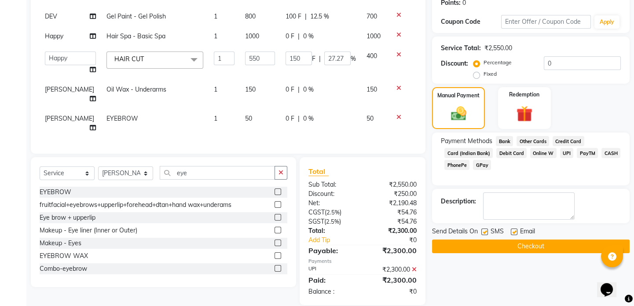
click at [554, 245] on button "Checkout" at bounding box center [531, 247] width 198 height 14
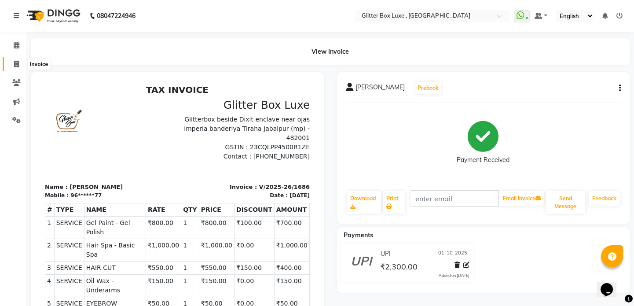
click at [17, 64] on icon at bounding box center [16, 64] width 5 height 7
select select "service"
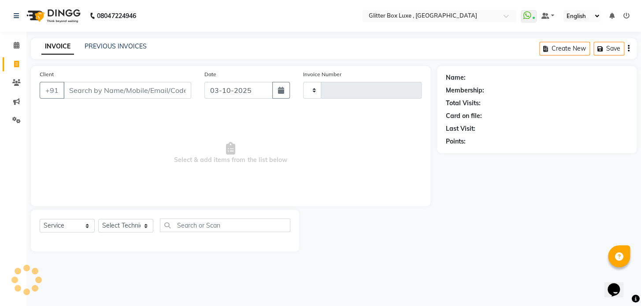
type input "1687"
select select "5772"
click at [74, 88] on input "Client" at bounding box center [127, 90] width 128 height 17
click at [107, 92] on input "Client" at bounding box center [127, 90] width 128 height 17
click at [127, 47] on link "PREVIOUS INVOICES" at bounding box center [116, 46] width 62 height 8
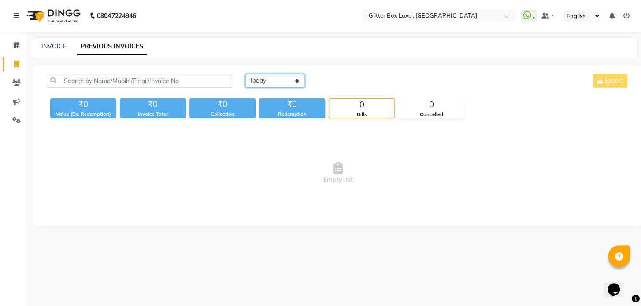
click at [275, 81] on select "[DATE] [DATE] Custom Range" at bounding box center [274, 81] width 59 height 14
select select "range"
click at [245, 74] on select "[DATE] [DATE] Custom Range" at bounding box center [274, 81] width 59 height 14
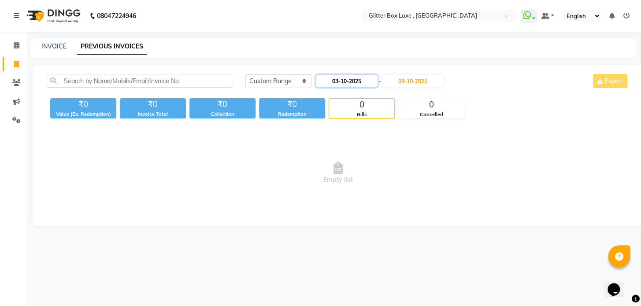
click at [347, 79] on input "03-10-2025" at bounding box center [347, 81] width 62 height 12
select select "10"
select select "2025"
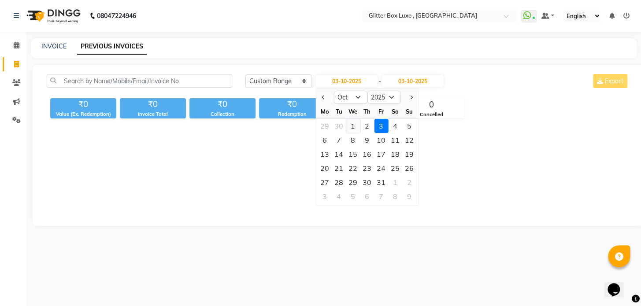
click at [352, 122] on div "1" at bounding box center [353, 126] width 14 height 14
type input "01-10-2025"
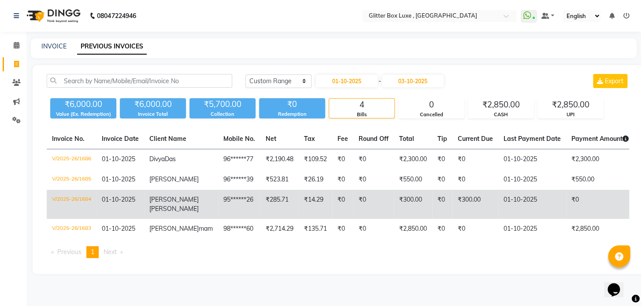
click at [126, 200] on span "01-10-2025" at bounding box center [118, 200] width 33 height 8
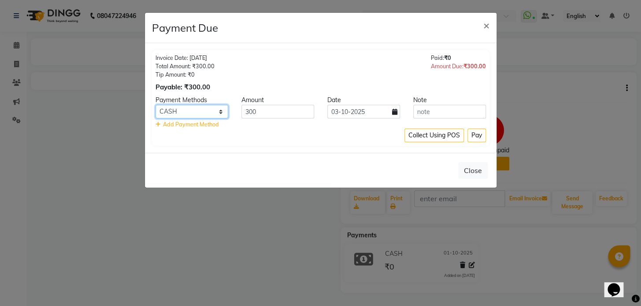
click at [203, 111] on select "Bank Other Cards Credit Card Card (Indian Bank) Debit Card Online W UPI PayTM C…" at bounding box center [191, 112] width 73 height 14
select select "8"
click at [155, 105] on select "Bank Other Cards Credit Card Card (Indian Bank) Debit Card Online W UPI PayTM C…" at bounding box center [191, 112] width 73 height 14
click at [479, 137] on button "Pay" at bounding box center [476, 136] width 18 height 14
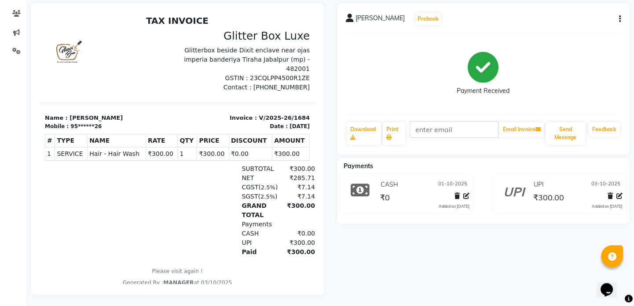
scroll to position [77, 0]
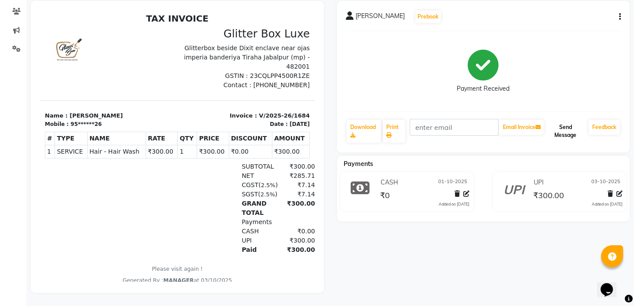
click at [564, 123] on button "Send Message" at bounding box center [566, 131] width 40 height 23
